Goal: Download file/media

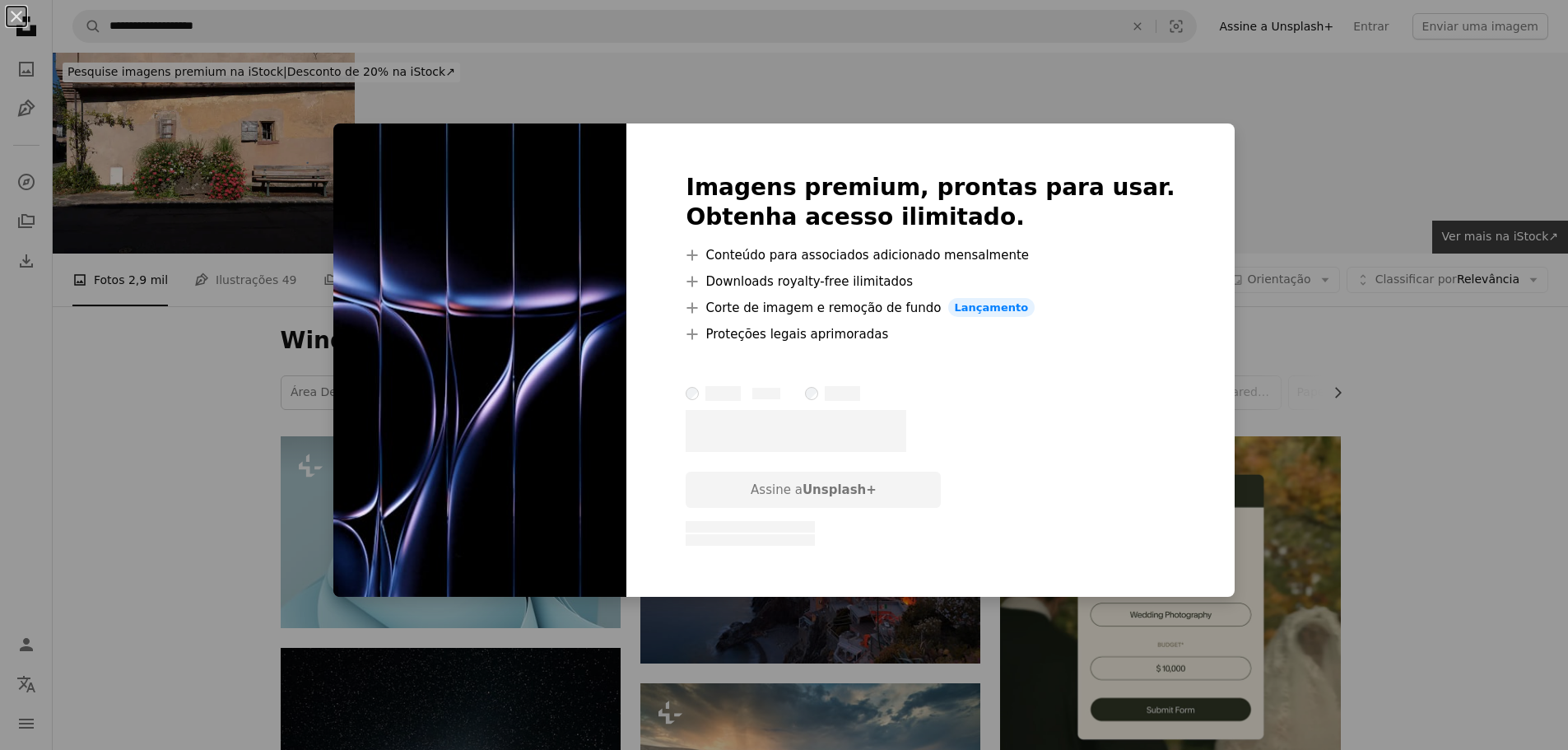
scroll to position [1153, 0]
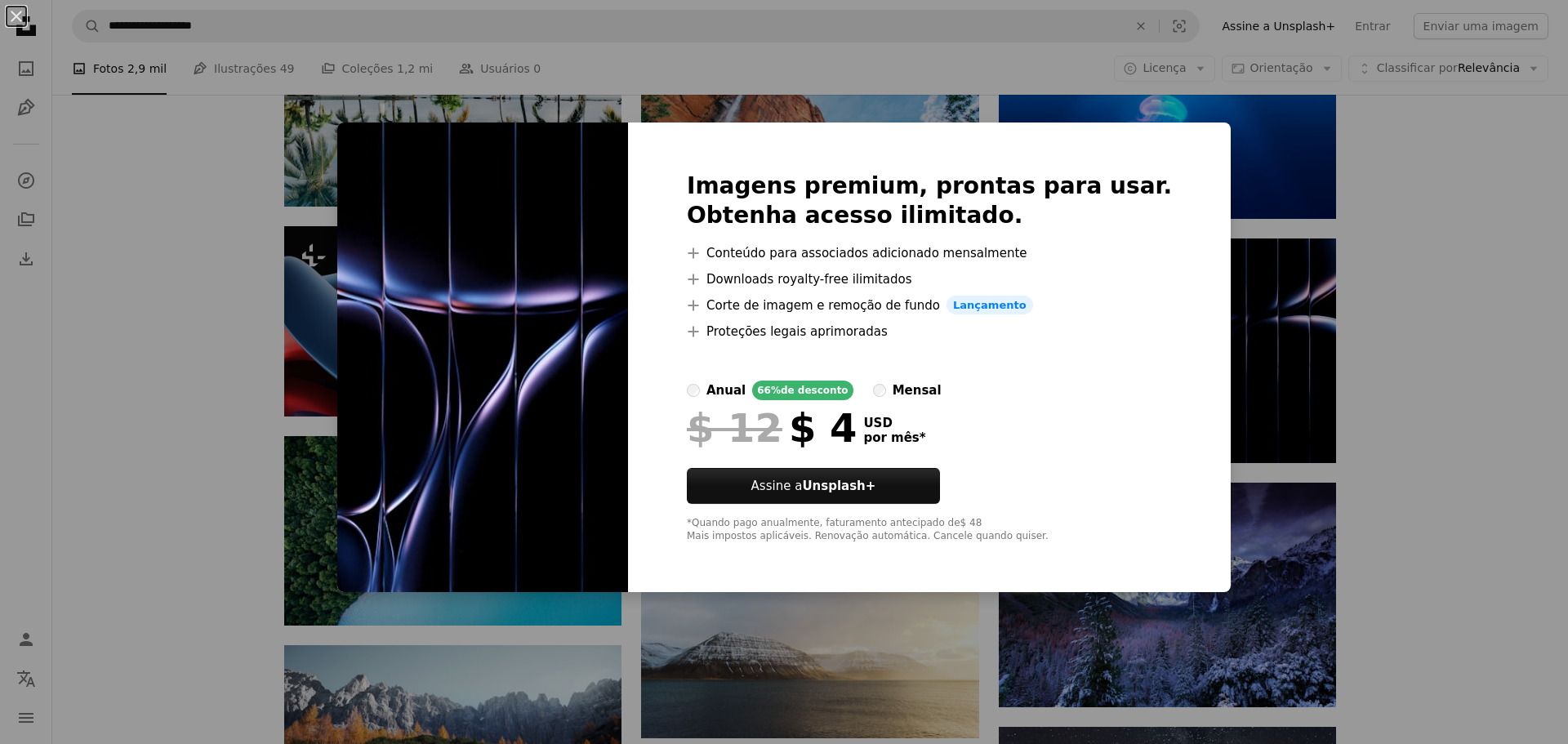
click at [1541, 338] on div "An X shape Imagens premium, prontas para usar. Obtenha acesso ilimitado. A plus…" at bounding box center [784, 372] width 1568 height 744
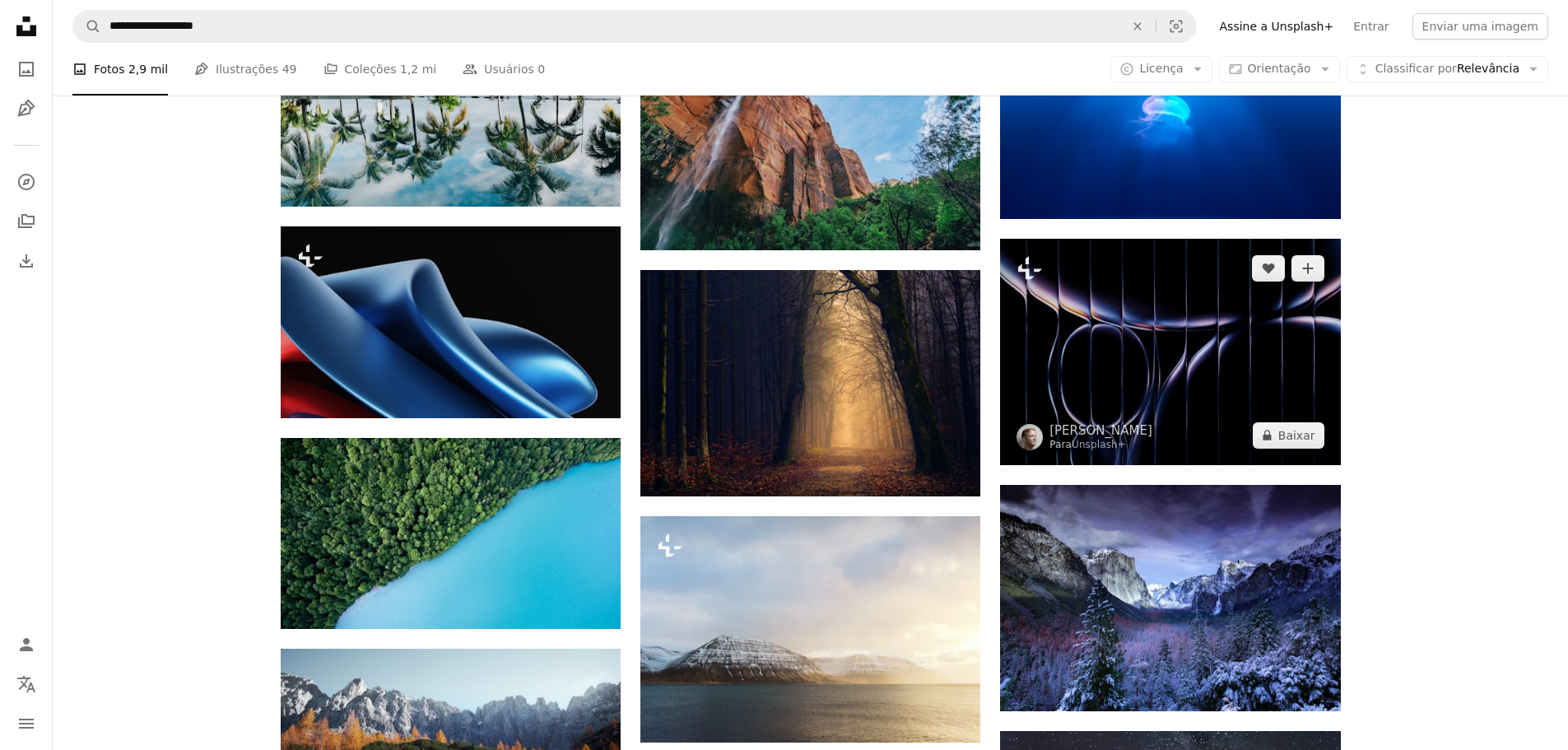
click at [1220, 337] on img at bounding box center [1170, 352] width 340 height 227
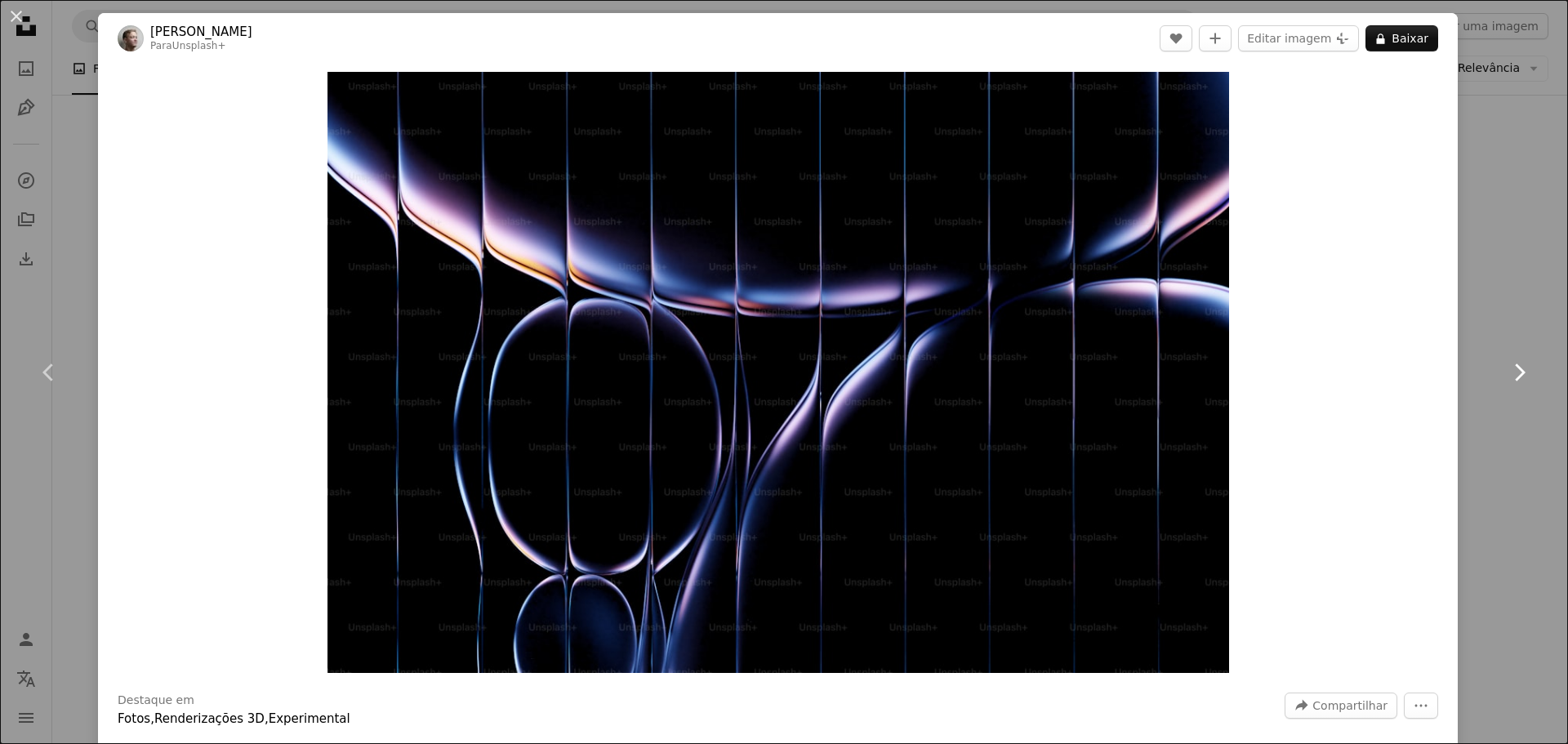
click at [1471, 326] on link "Chevron right" at bounding box center [1519, 372] width 98 height 157
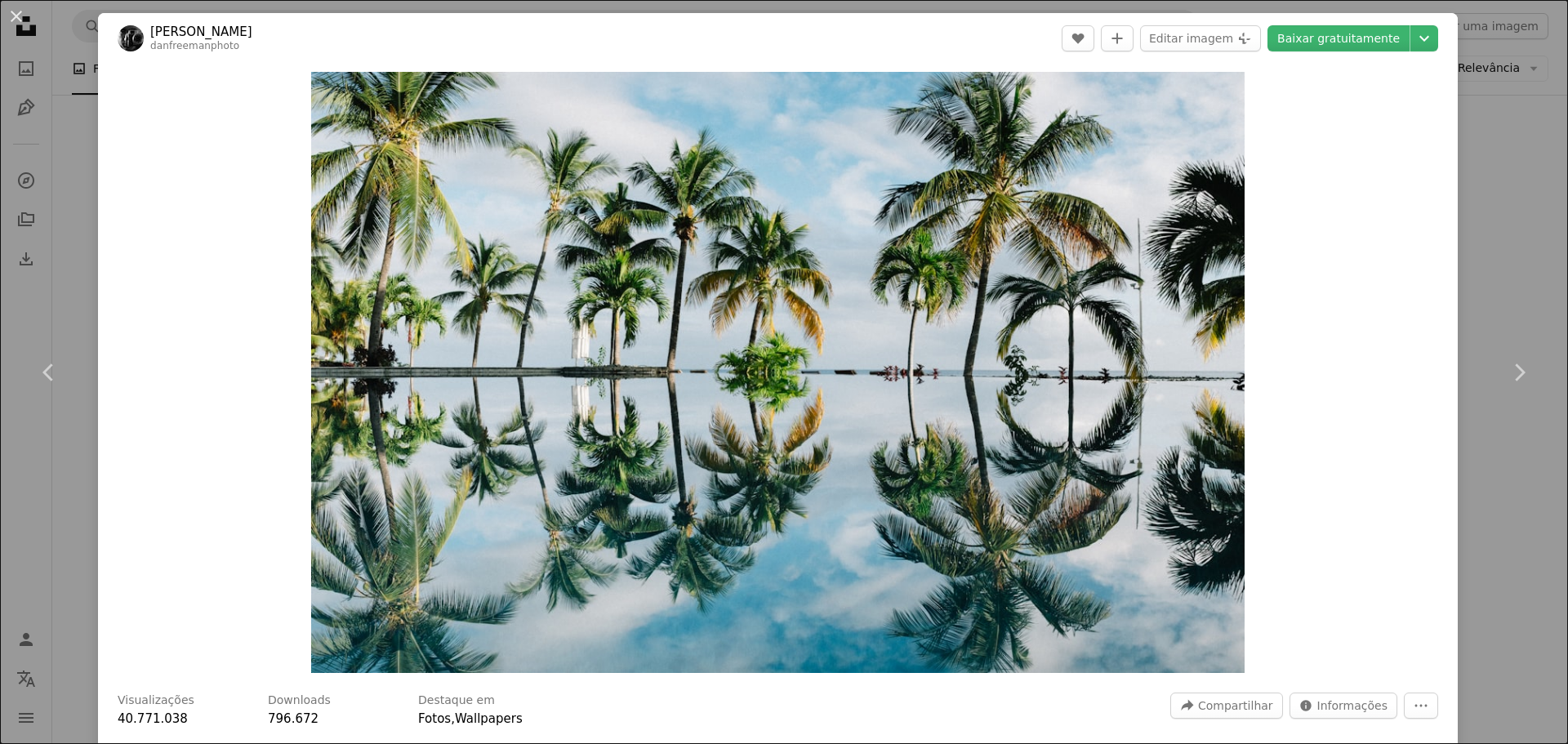
click at [1510, 244] on div "An X shape Chevron left Chevron right [PERSON_NAME] danfreemanphoto A heart A p…" at bounding box center [784, 372] width 1568 height 744
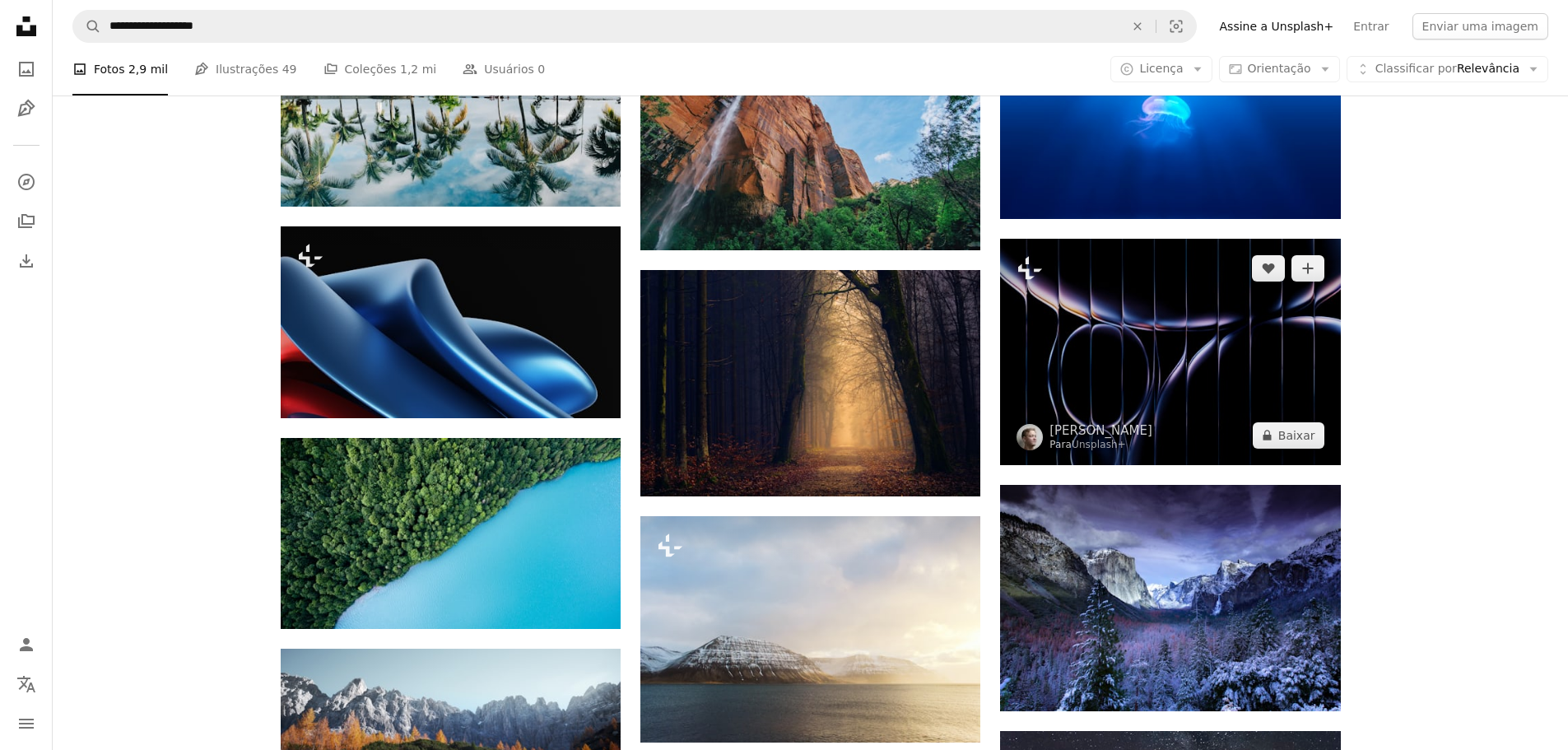
click at [1188, 343] on img at bounding box center [1170, 352] width 340 height 227
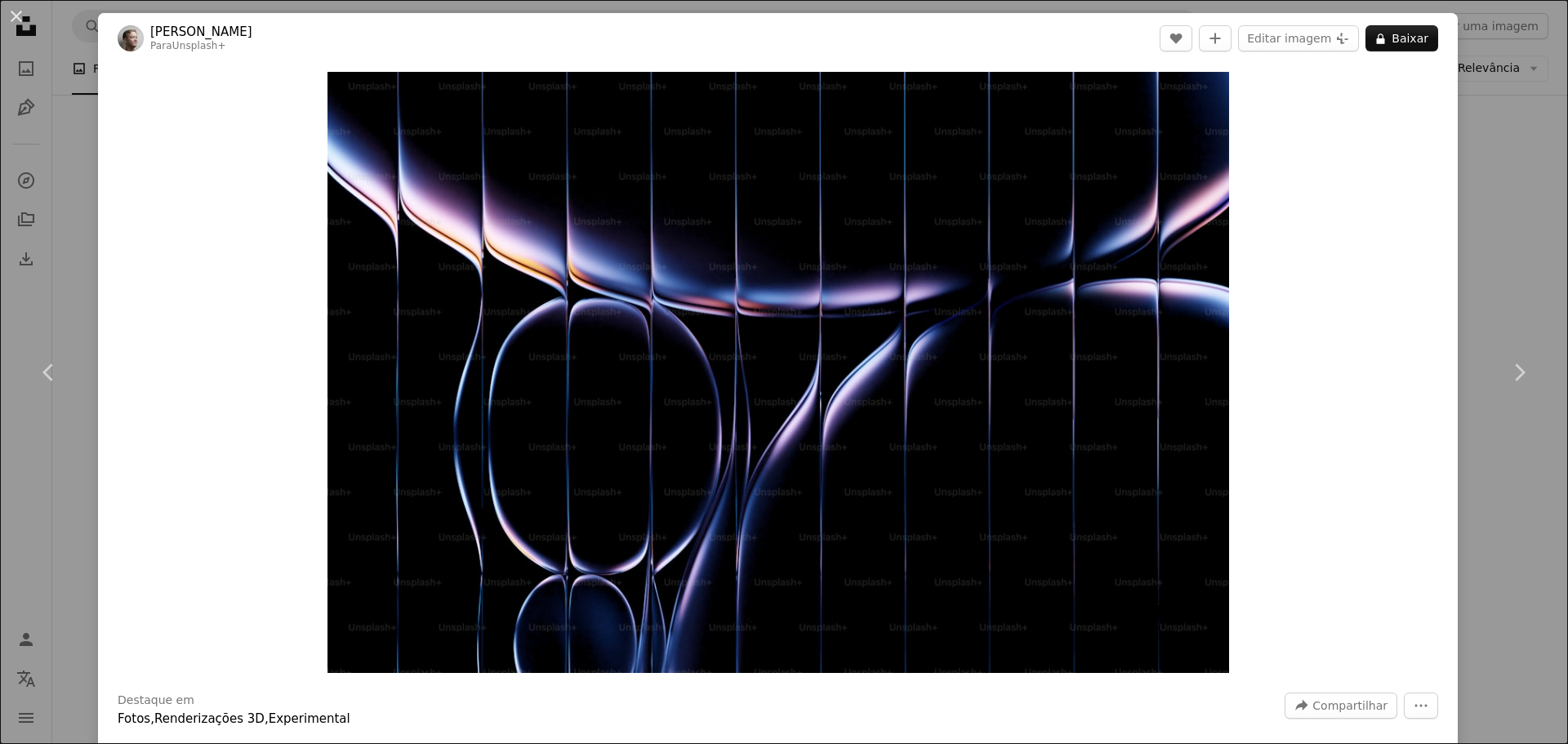
click at [1487, 142] on div "An X shape Chevron left Chevron right [PERSON_NAME] Para Unsplash+ A heart A pl…" at bounding box center [784, 372] width 1568 height 744
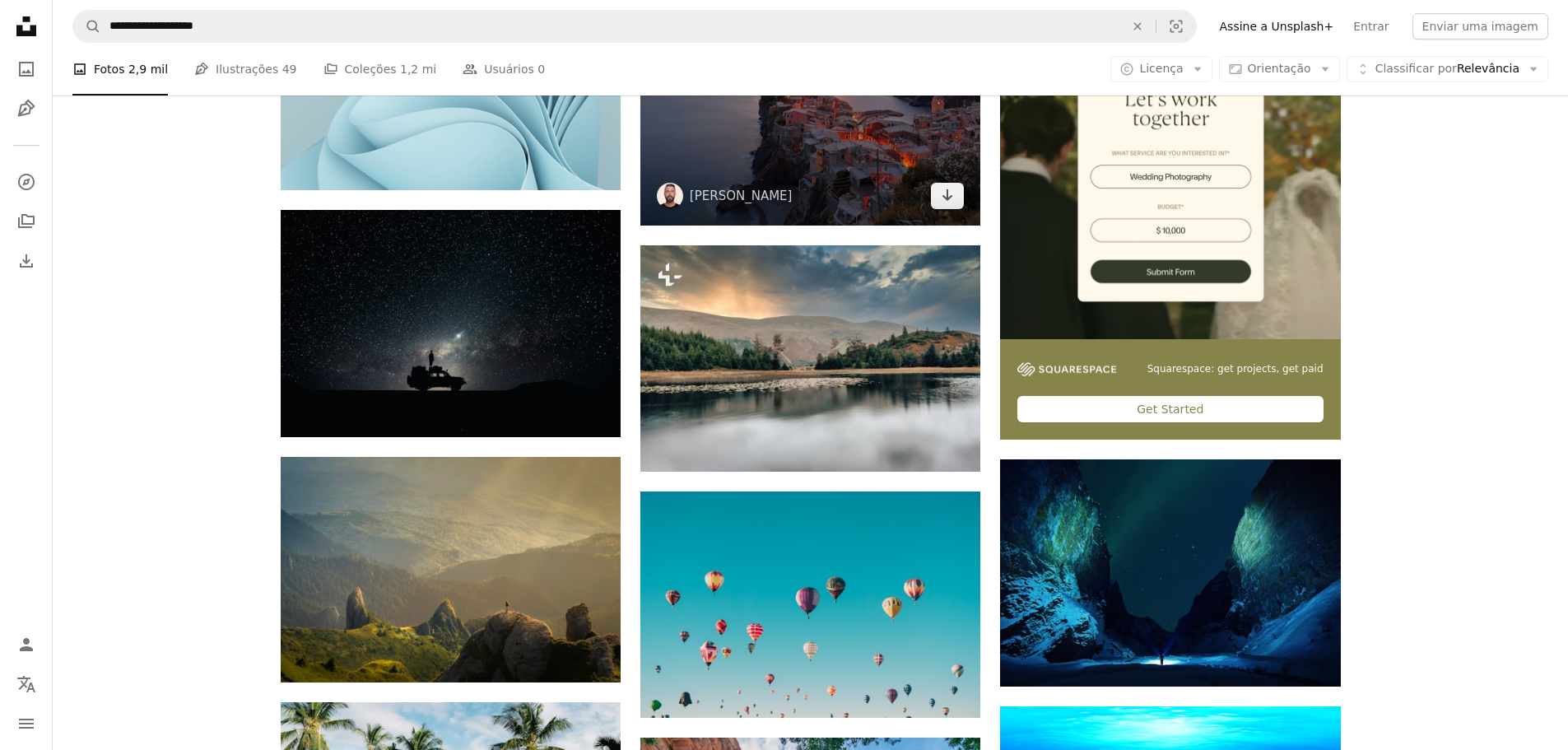
scroll to position [412, 0]
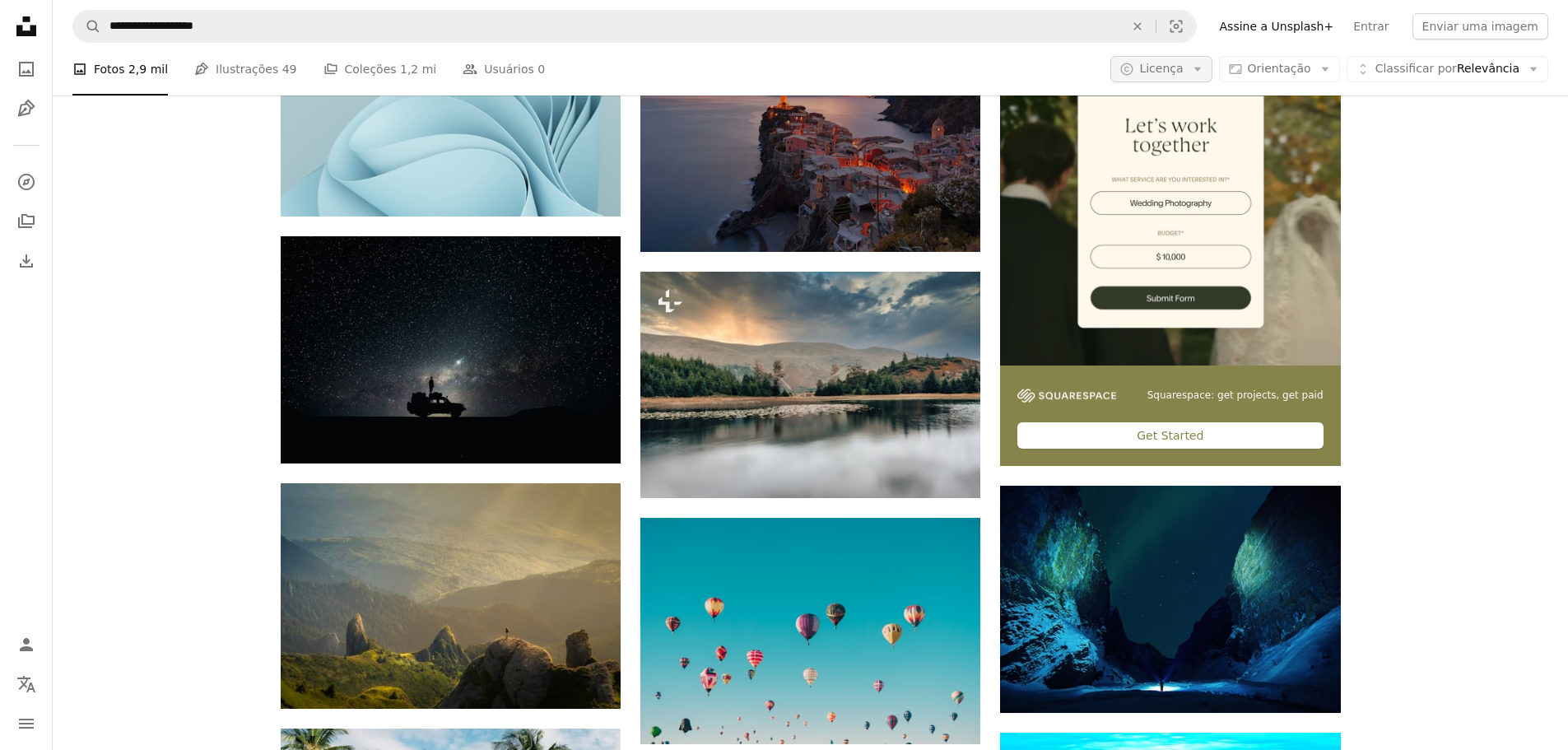
click at [1183, 67] on span "Licença" at bounding box center [1161, 69] width 44 height 13
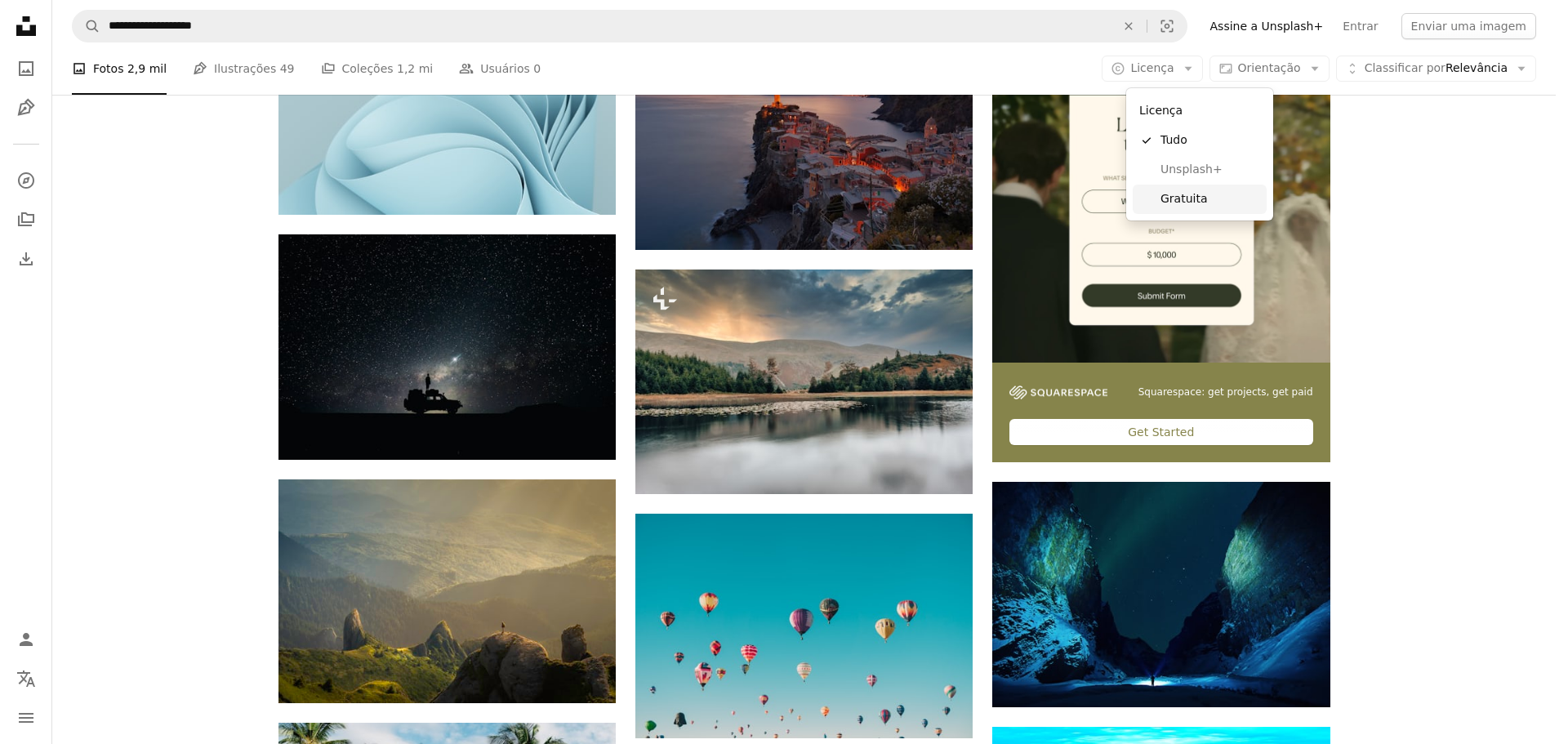
click at [1197, 204] on span "Gratuita" at bounding box center [1211, 200] width 100 height 16
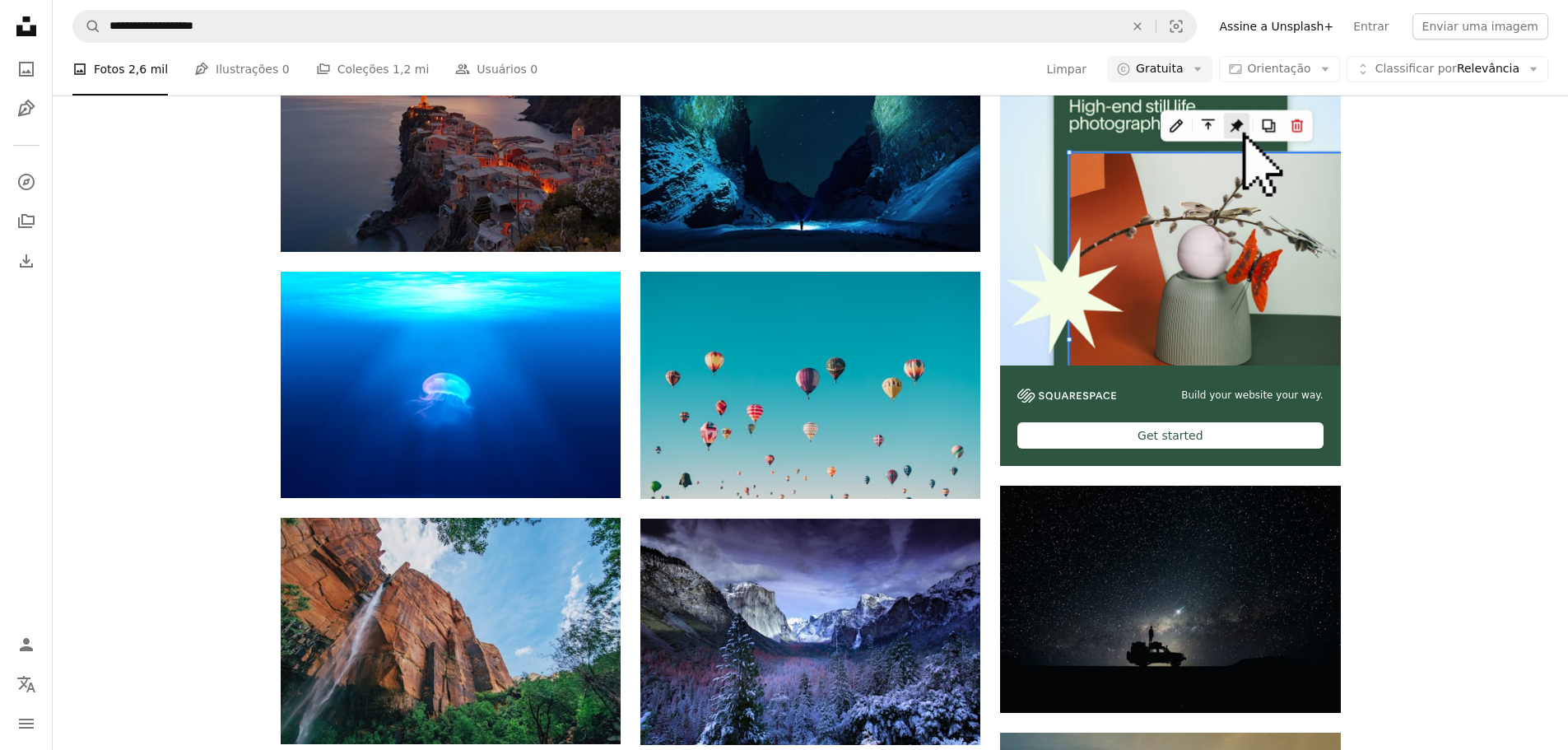
scroll to position [1565, 0]
click at [1333, 63] on icon "Arrow down" at bounding box center [1326, 70] width 15 height 15
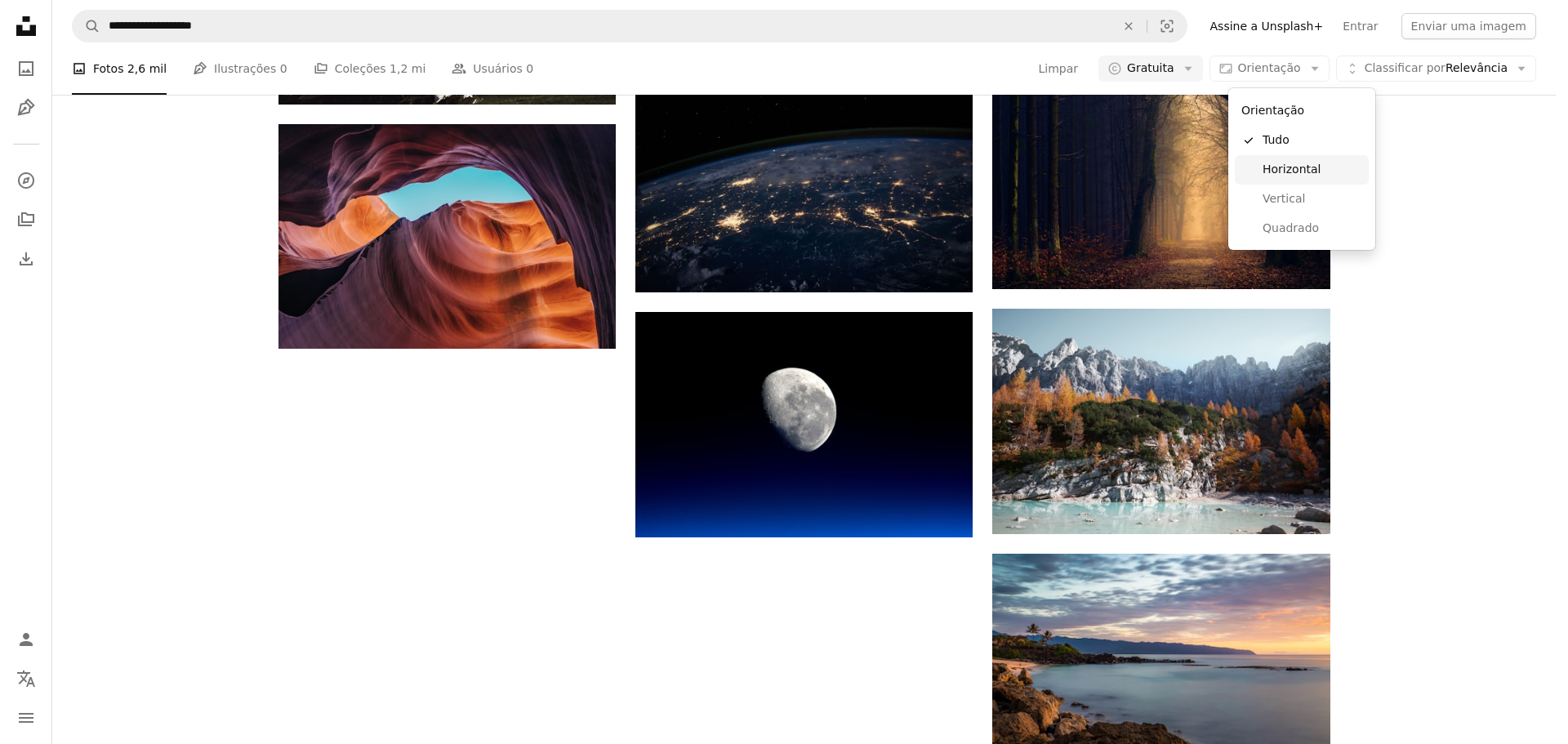
click at [1301, 177] on span "Horizontal" at bounding box center [1312, 170] width 100 height 16
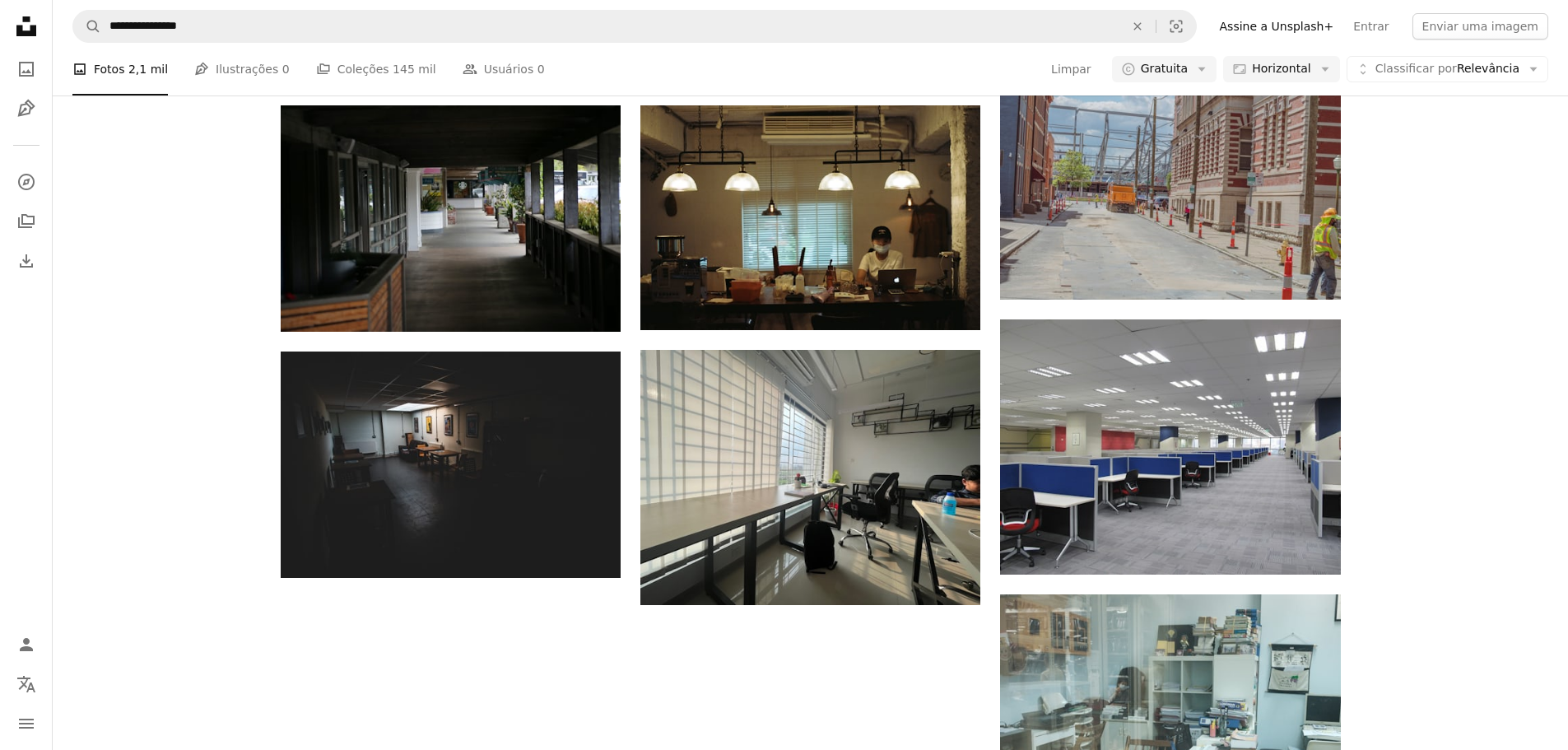
scroll to position [659, 0]
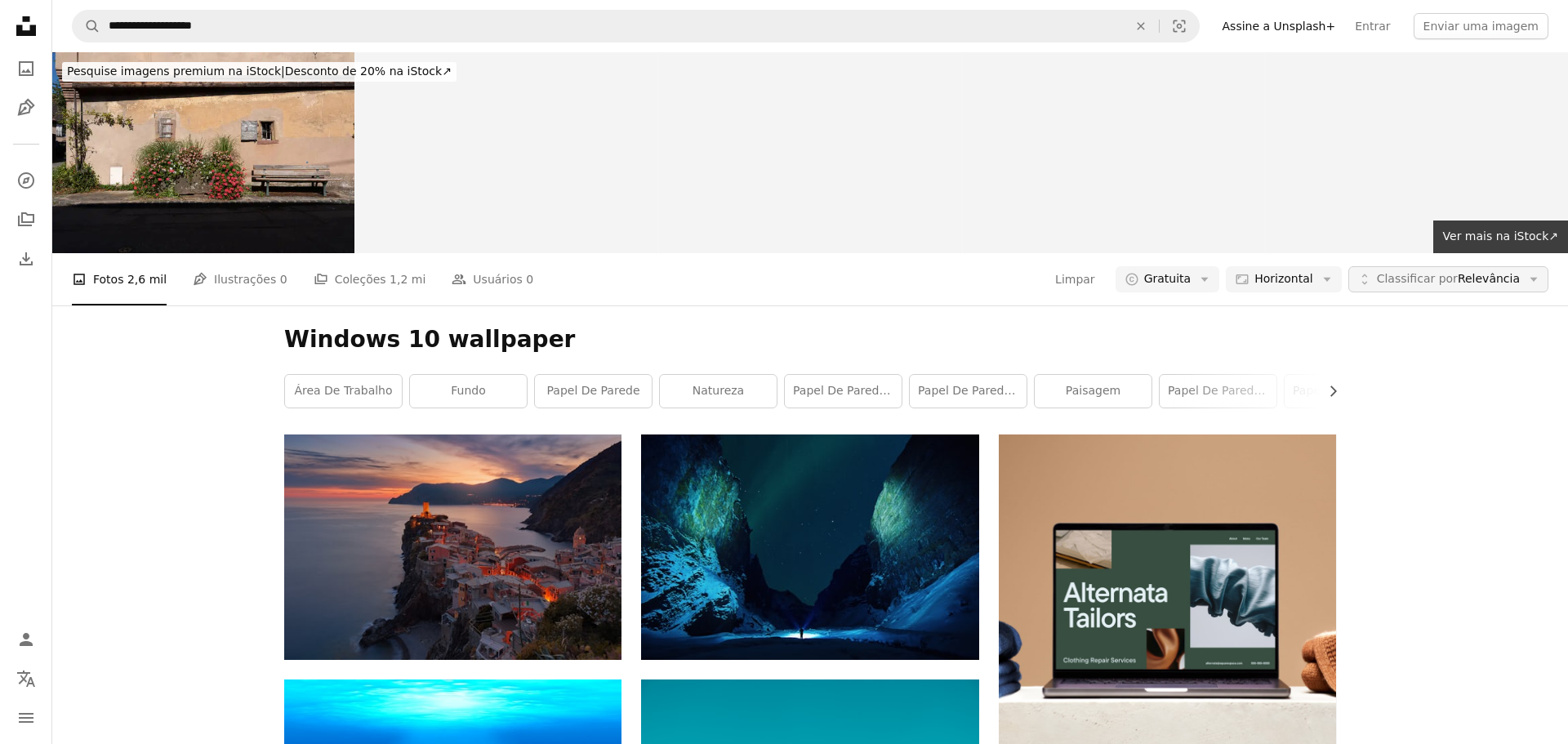
click at [1442, 291] on button "Unfold Classificar por Relevância Arrow down" at bounding box center [1448, 279] width 200 height 26
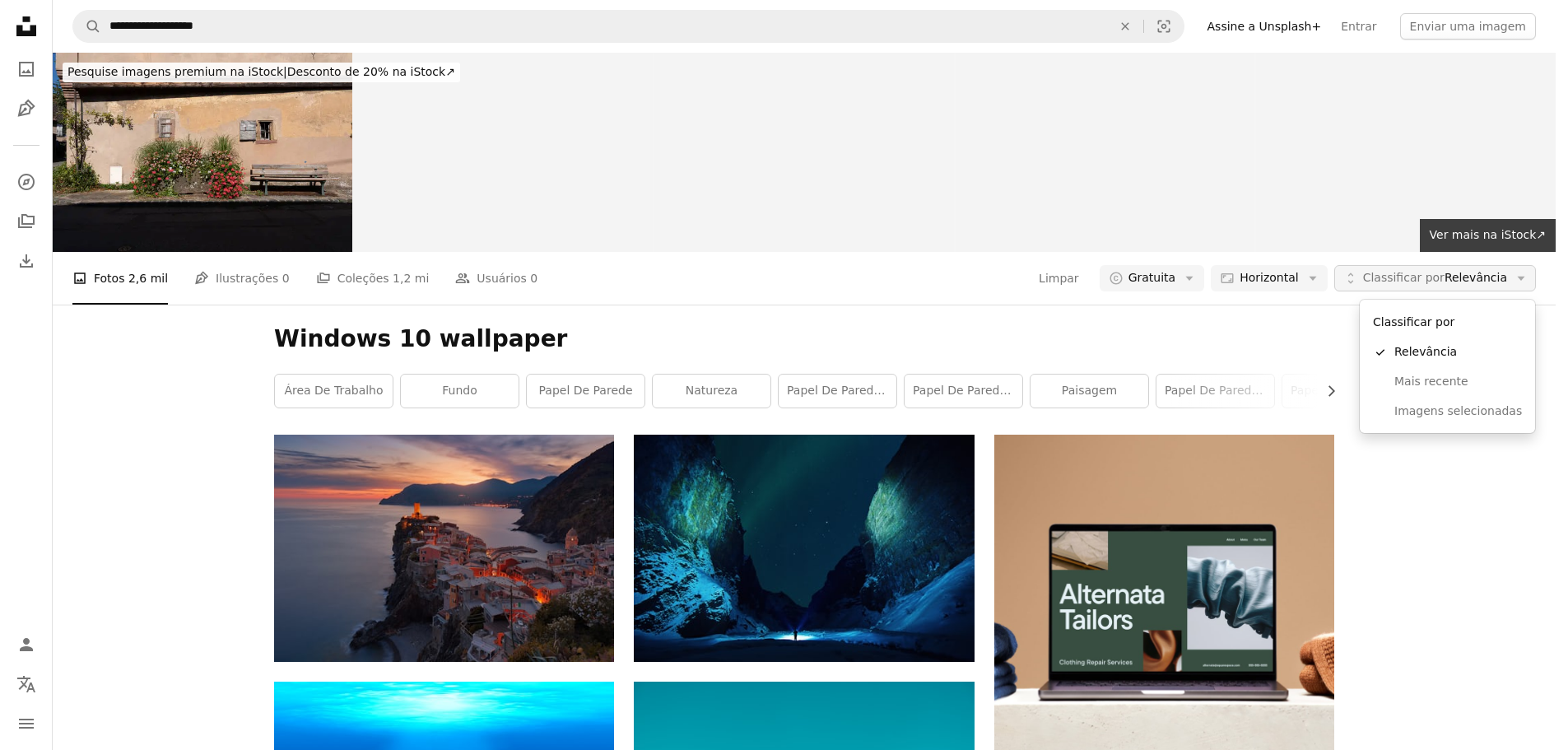
click at [1454, 290] on button "Unfold Classificar por Relevância Arrow down" at bounding box center [1435, 278] width 202 height 27
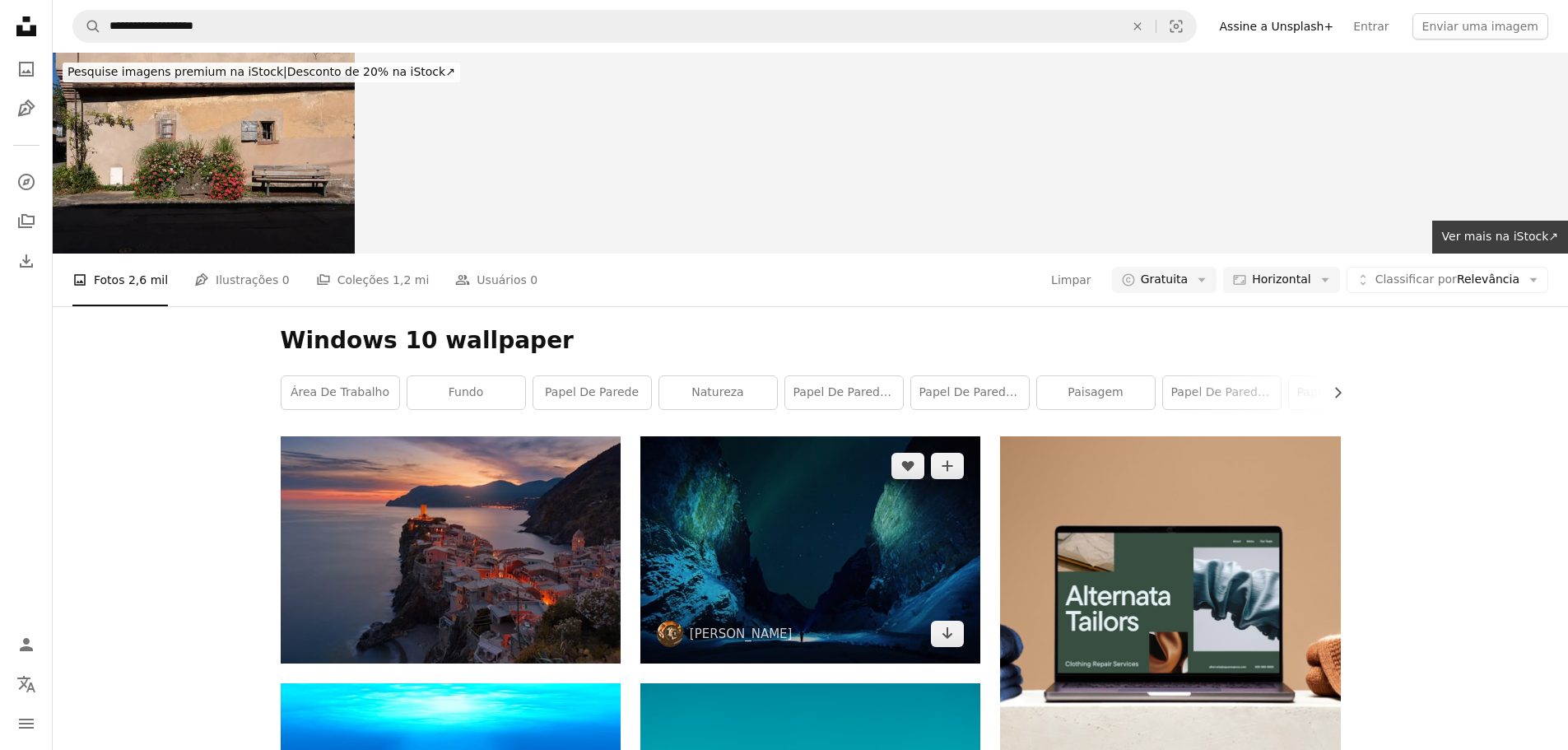
scroll to position [1647, 0]
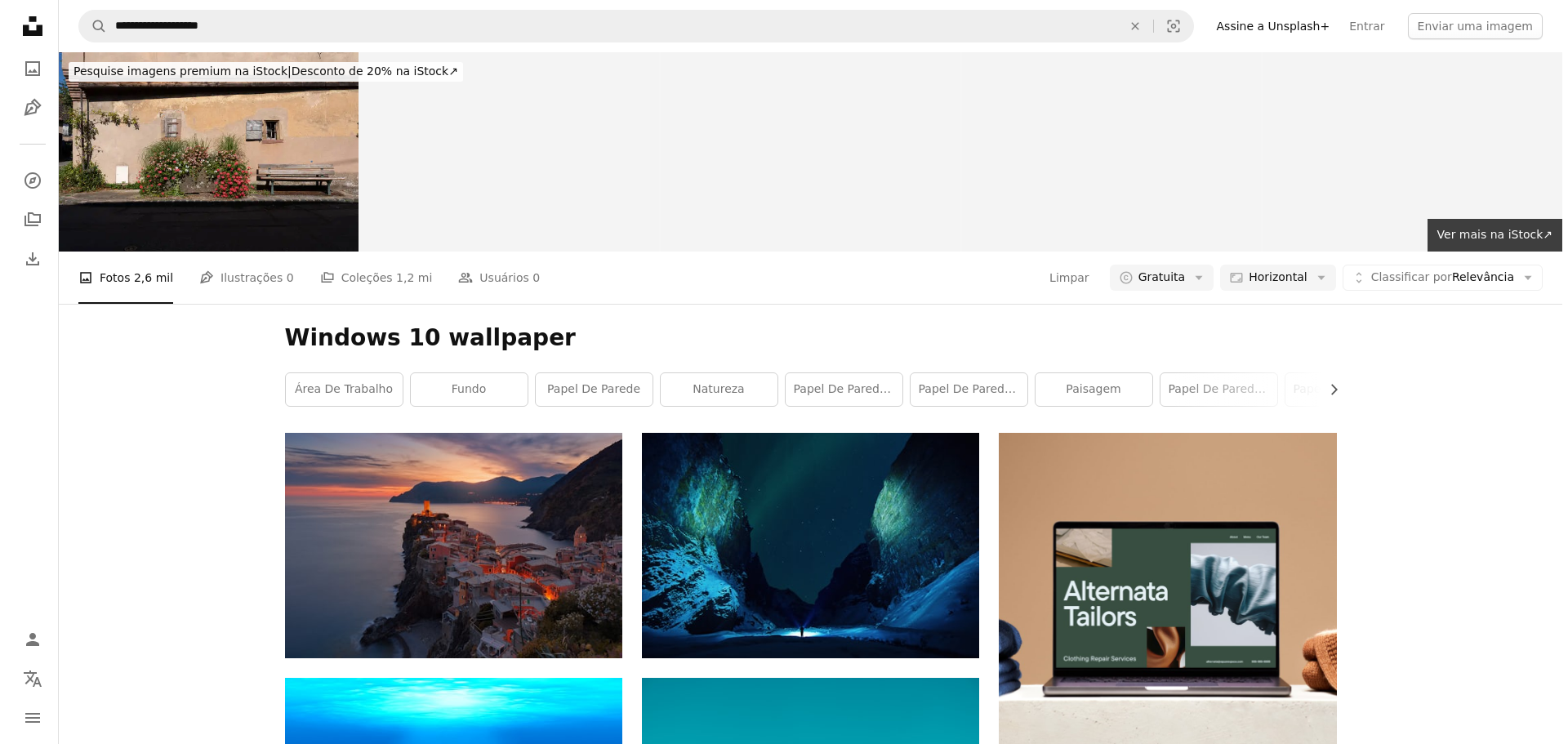
scroll to position [3778, 0]
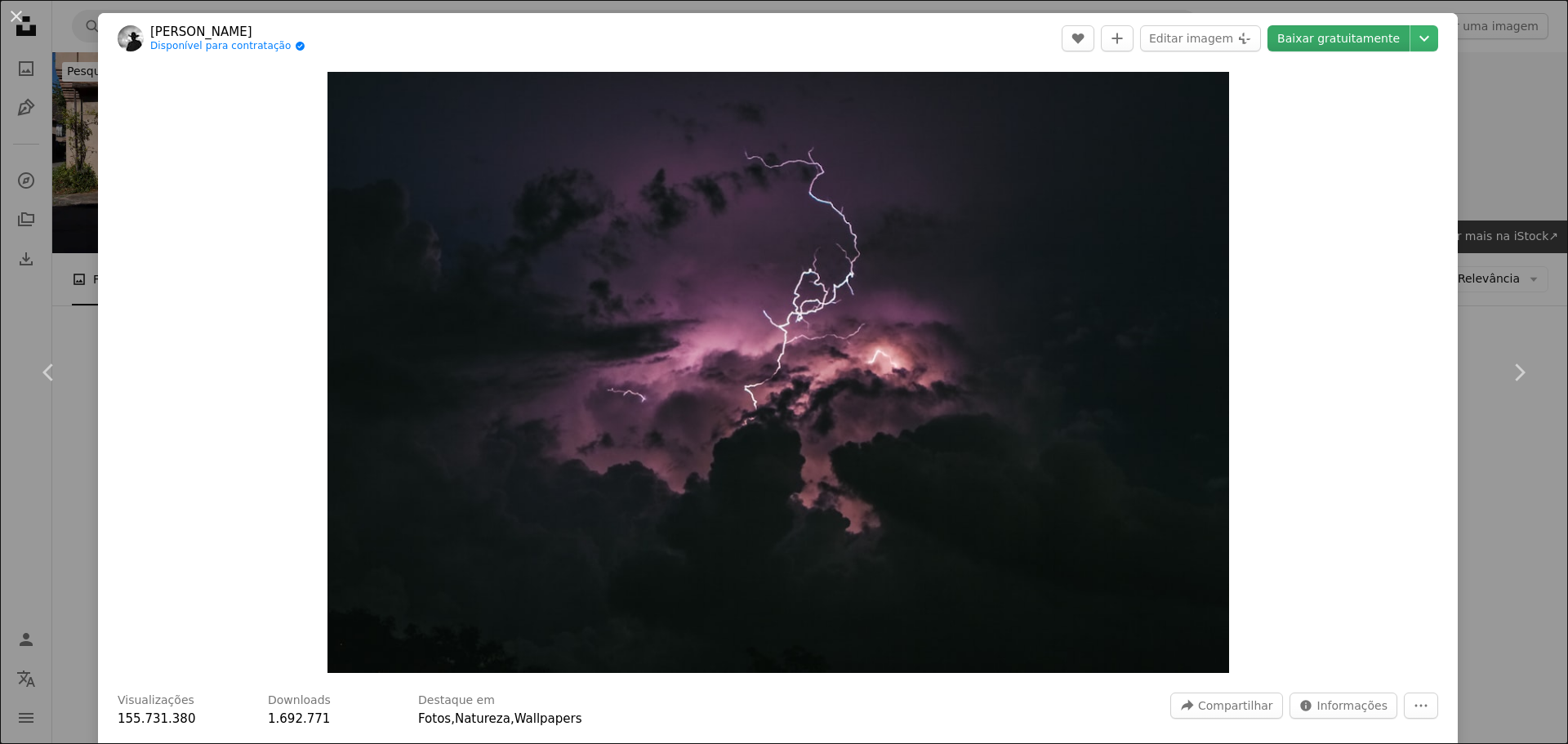
click at [1335, 42] on link "Baixar gratuitamente" at bounding box center [1339, 38] width 142 height 26
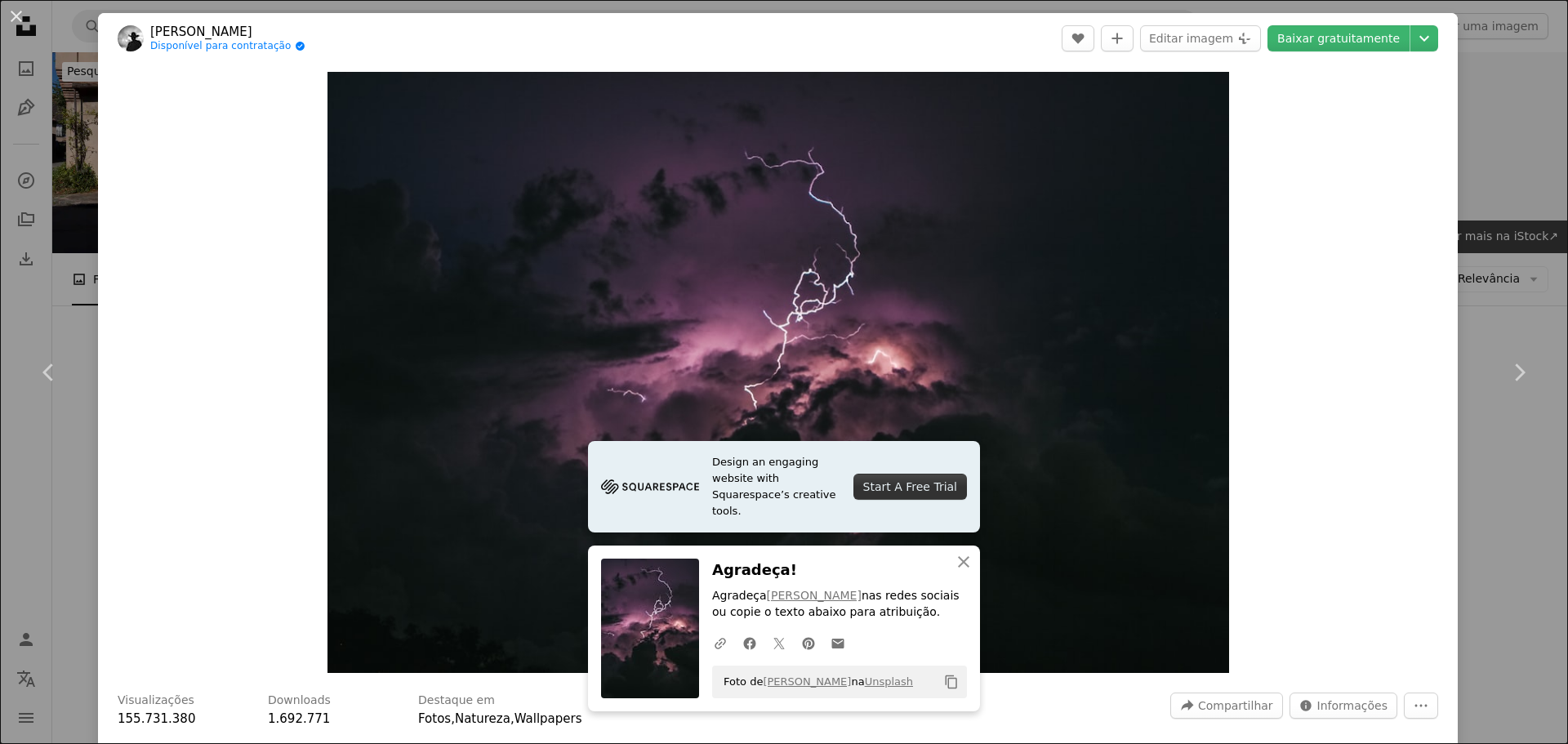
click at [1438, 365] on div "Zoom in" at bounding box center [777, 372] width 1359 height 618
click at [1474, 367] on link "Chevron right" at bounding box center [1519, 372] width 98 height 157
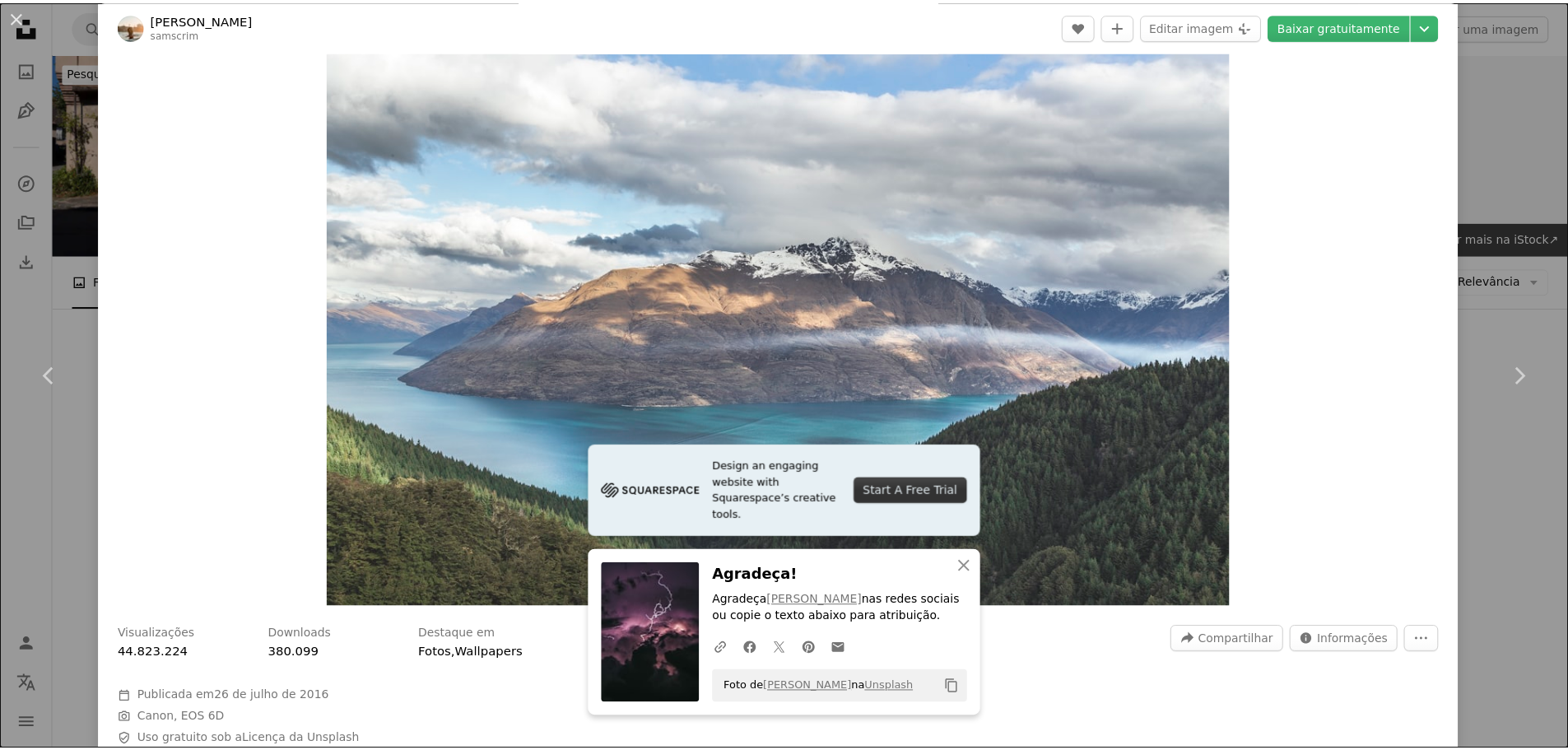
scroll to position [82, 0]
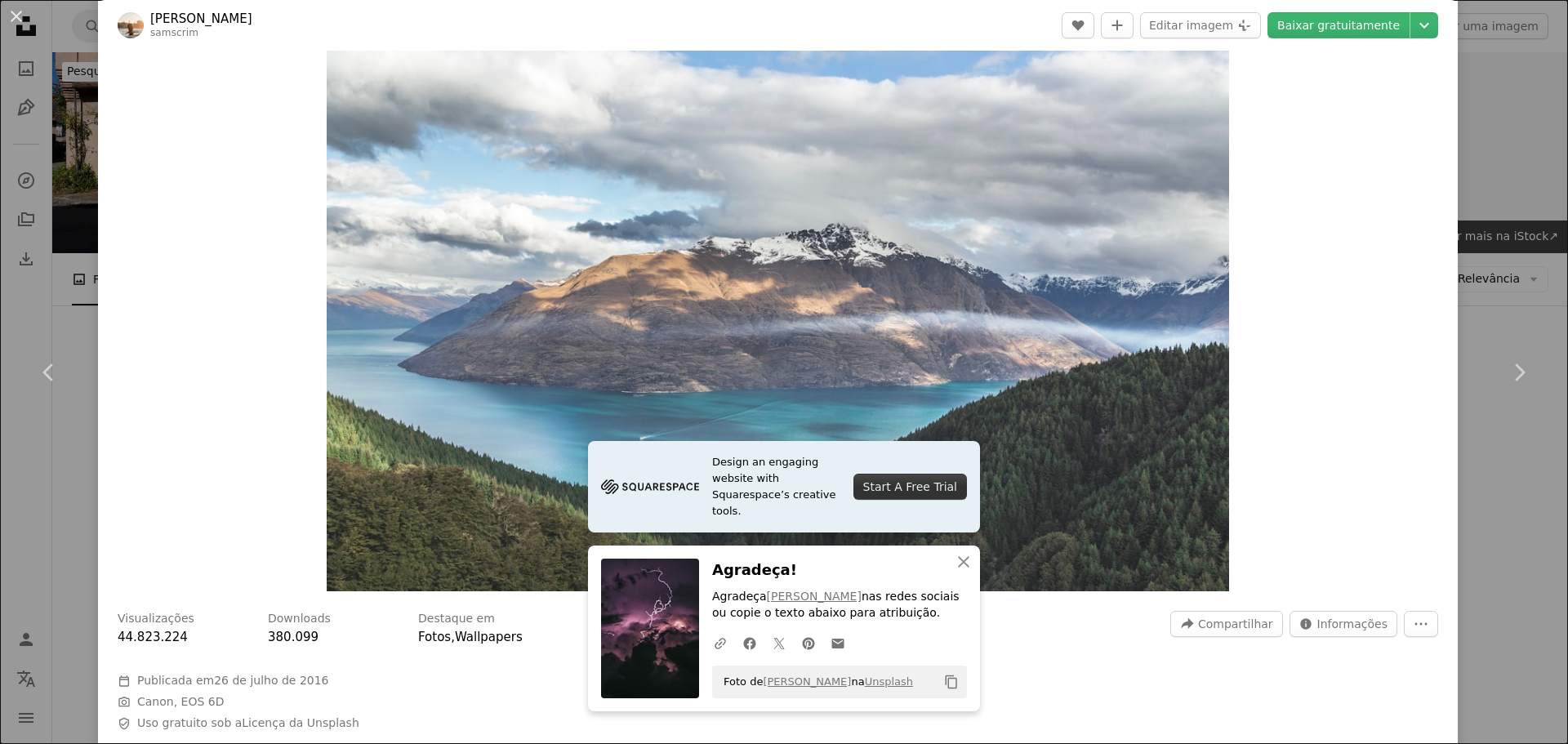
click at [1514, 211] on div "An X shape Chevron left Chevron right Design an engaging website with Squarespa…" at bounding box center [784, 372] width 1568 height 744
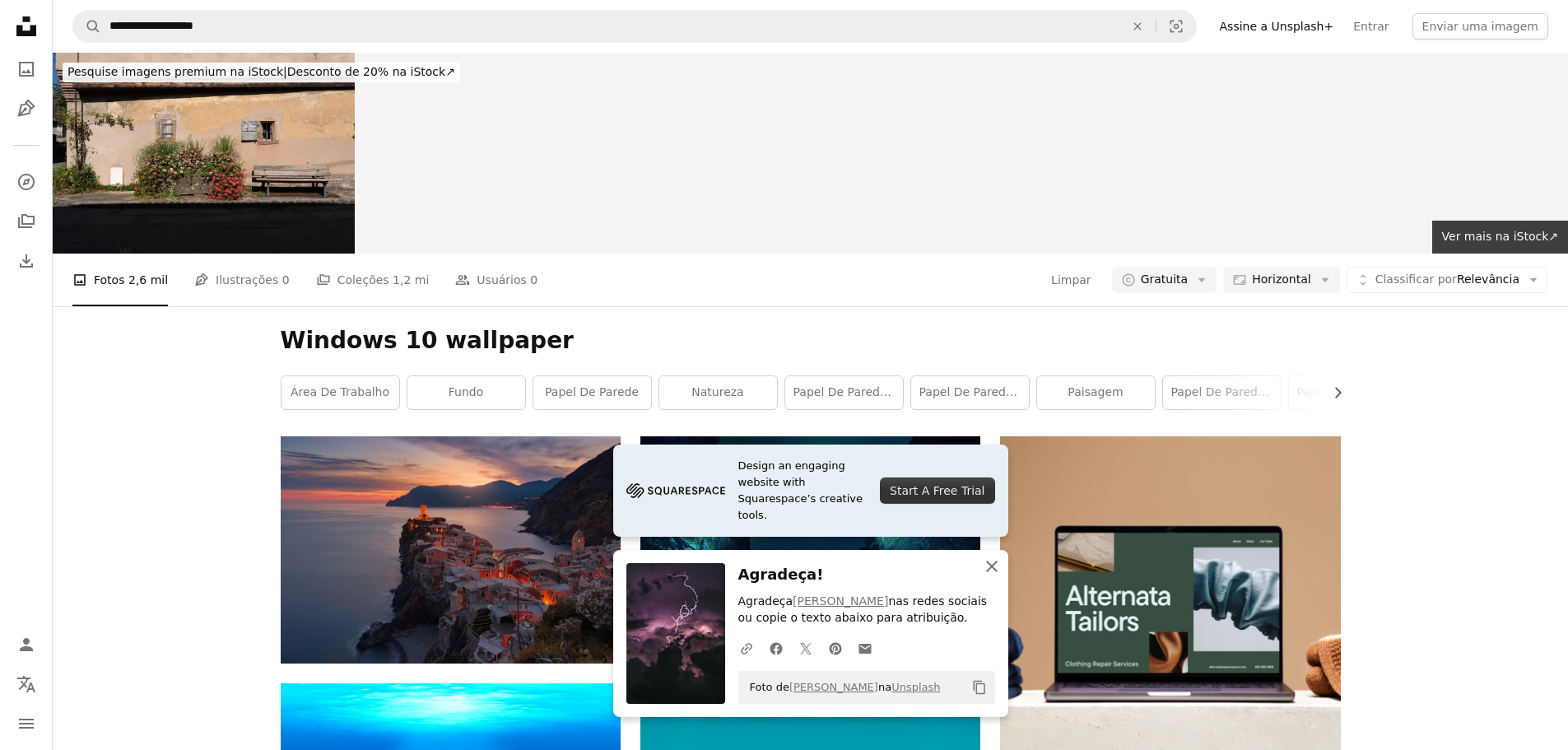
scroll to position [4796, 0]
click at [987, 567] on icon "An X shape" at bounding box center [992, 567] width 20 height 20
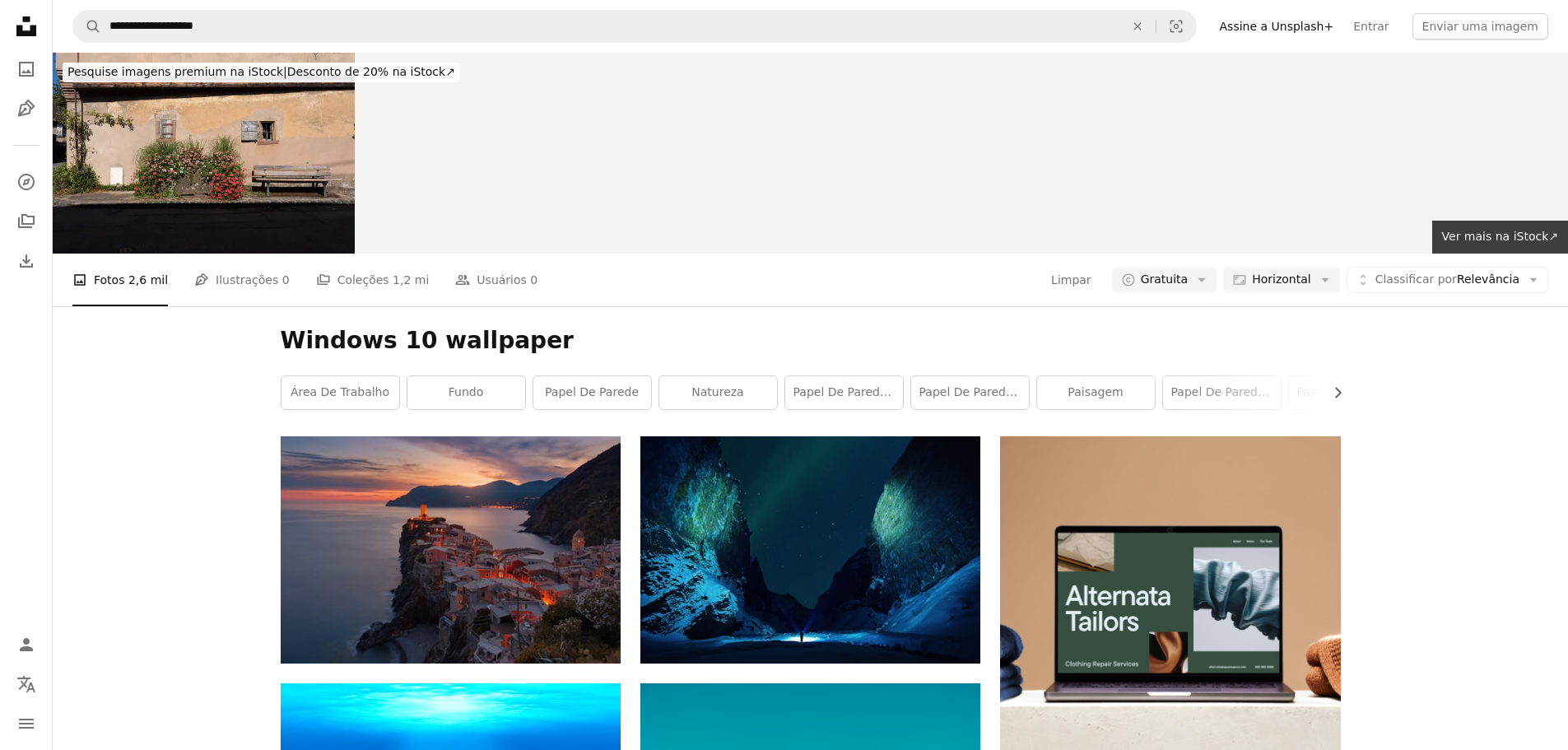
scroll to position [13280, 0]
